Goal: Information Seeking & Learning: Learn about a topic

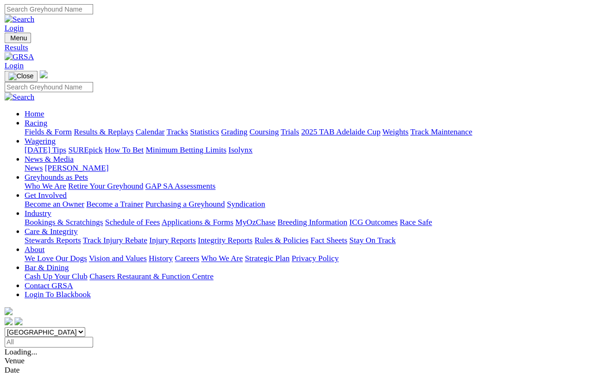
scroll to position [91, 0]
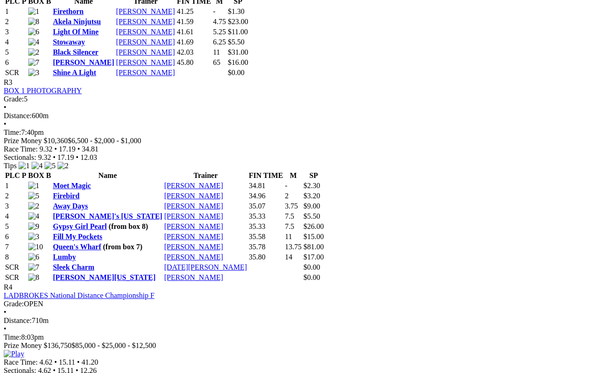
scroll to position [724, 0]
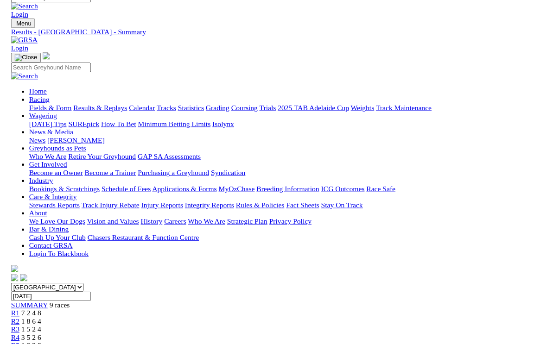
scroll to position [729, 0]
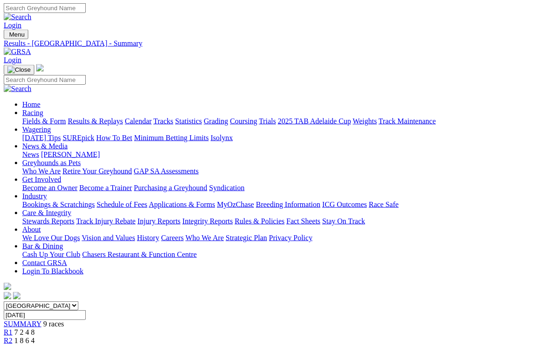
scroll to position [0, 0]
click at [109, 118] on link "Results & Replays" at bounding box center [95, 122] width 55 height 8
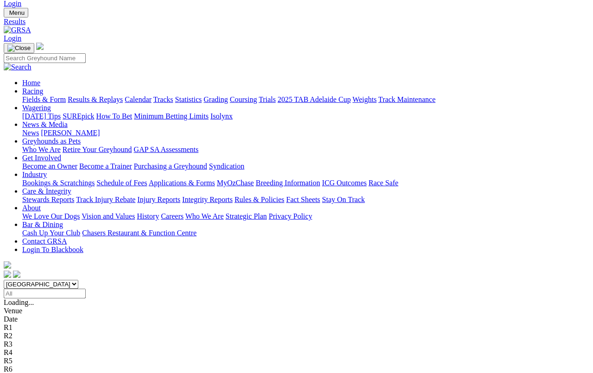
scroll to position [25, 0]
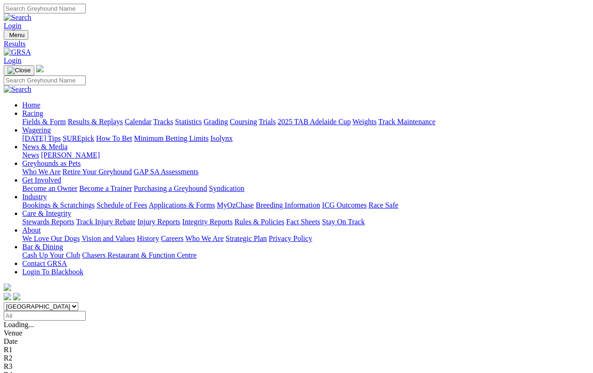
click at [35, 118] on link "Fields & Form" at bounding box center [44, 122] width 44 height 8
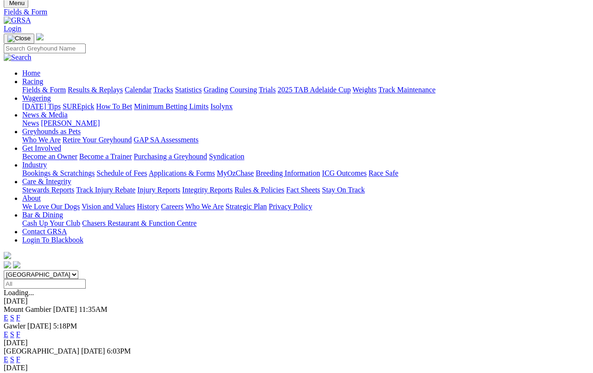
scroll to position [32, 0]
click at [20, 330] on link "F" at bounding box center [18, 334] width 4 height 8
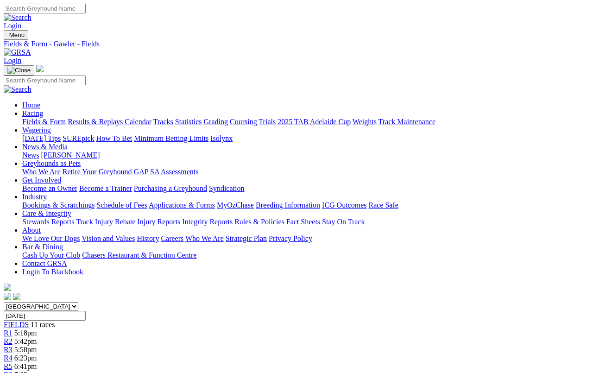
click at [113, 118] on link "Results & Replays" at bounding box center [95, 122] width 55 height 8
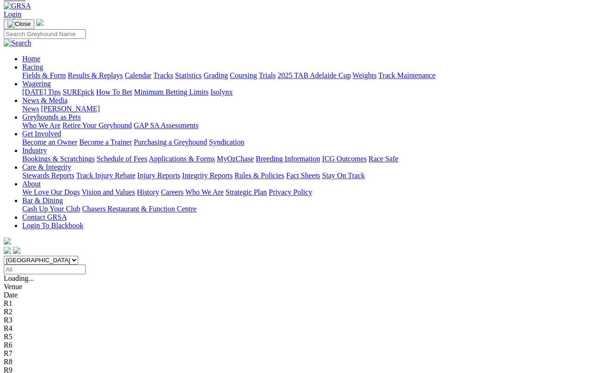
scroll to position [48, 0]
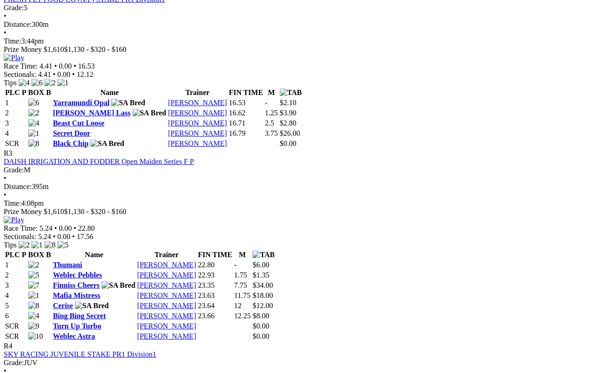
scroll to position [640, 0]
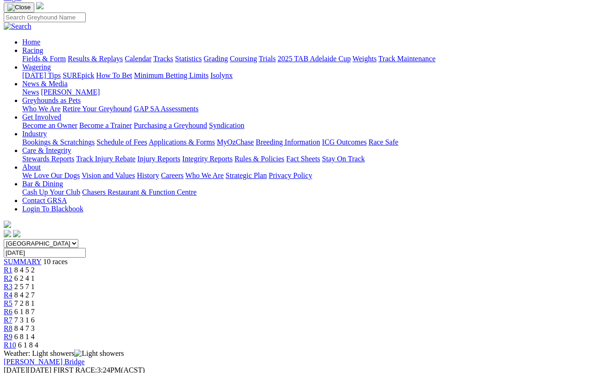
scroll to position [0, 0]
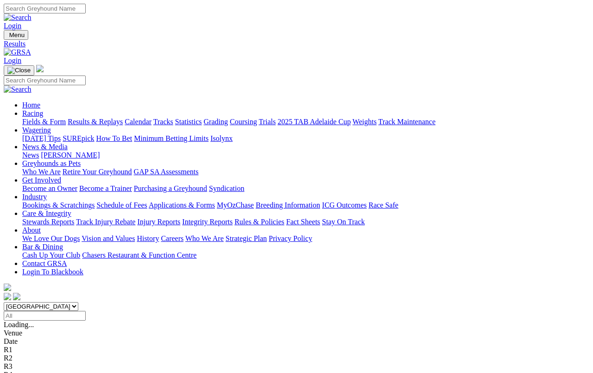
click at [44, 118] on link "Fields & Form" at bounding box center [44, 122] width 44 height 8
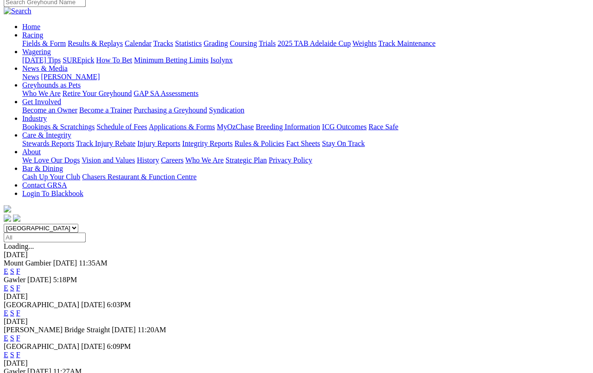
scroll to position [83, 0]
